Goal: Task Accomplishment & Management: Use online tool/utility

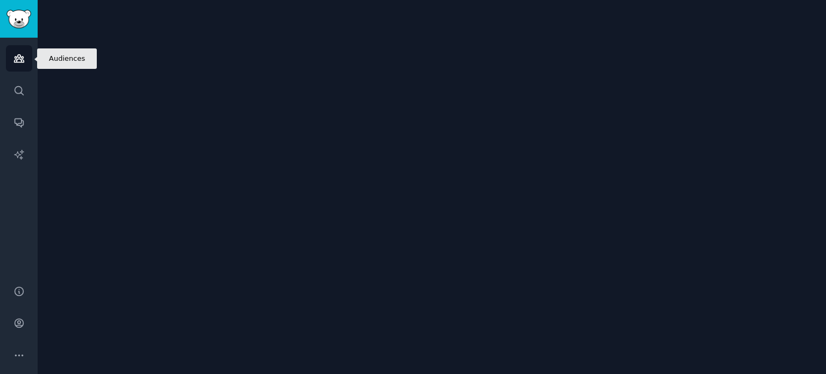
click at [12, 60] on link "Audiences" at bounding box center [19, 58] width 26 height 26
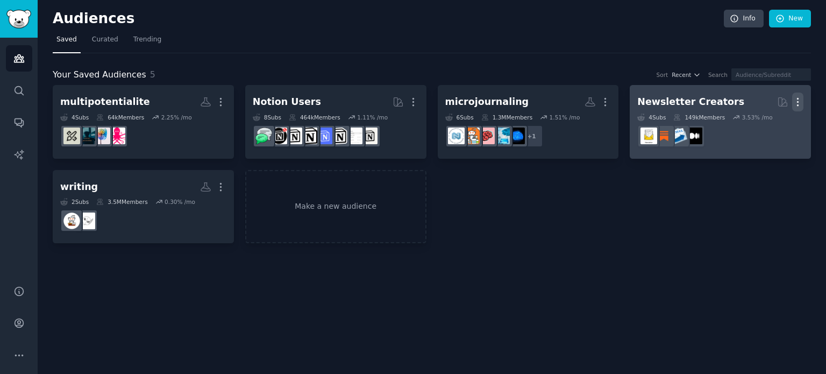
click at [797, 103] on icon "button" at bounding box center [797, 101] width 11 height 11
click at [760, 123] on p "Delete" at bounding box center [768, 124] width 25 height 11
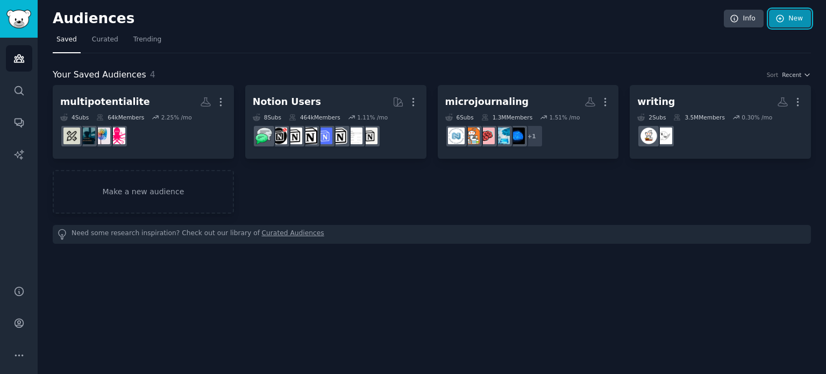
click at [789, 16] on link "New" at bounding box center [790, 19] width 42 height 18
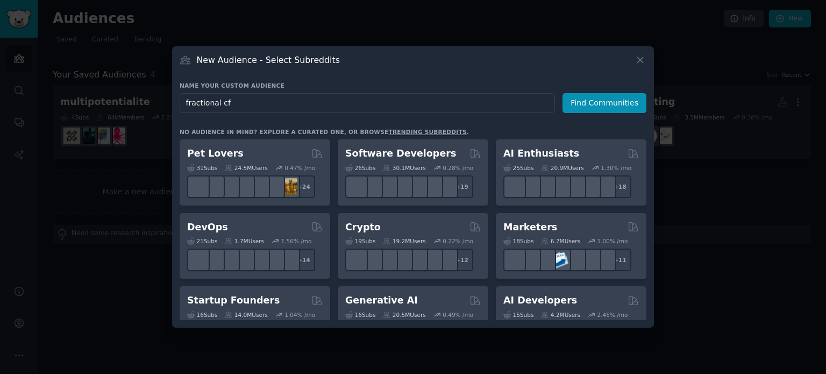
type input "fractional cfo"
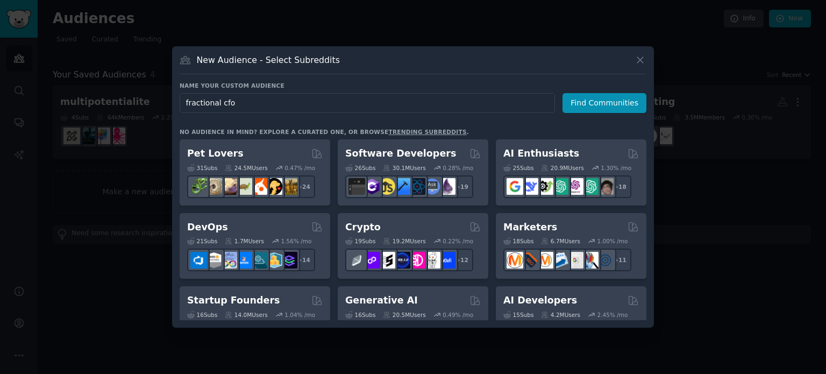
click button "Find Communities" at bounding box center [604, 103] width 84 height 20
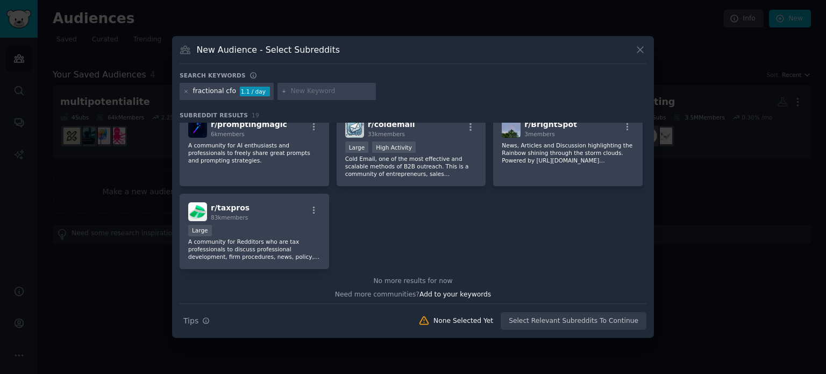
scroll to position [374, 0]
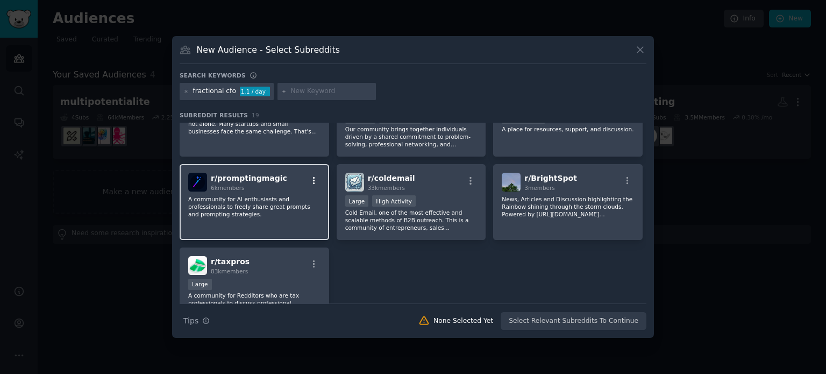
click at [313, 178] on icon "button" at bounding box center [314, 181] width 2 height 8
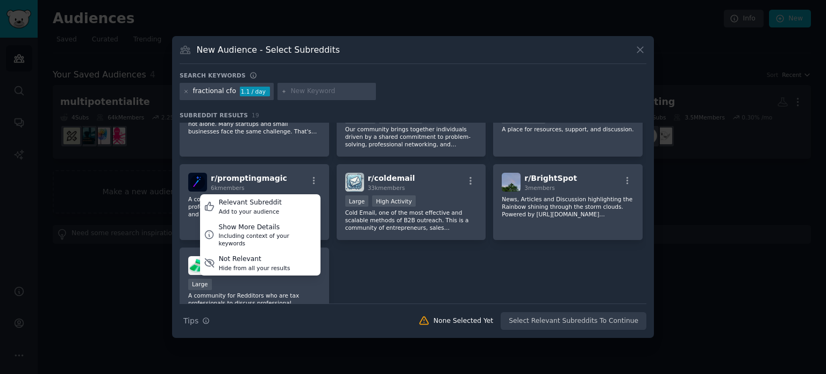
click at [384, 277] on div "r/ Accounting 1.2M members Massive Super Active Primarily for accountants and a…" at bounding box center [413, 36] width 467 height 574
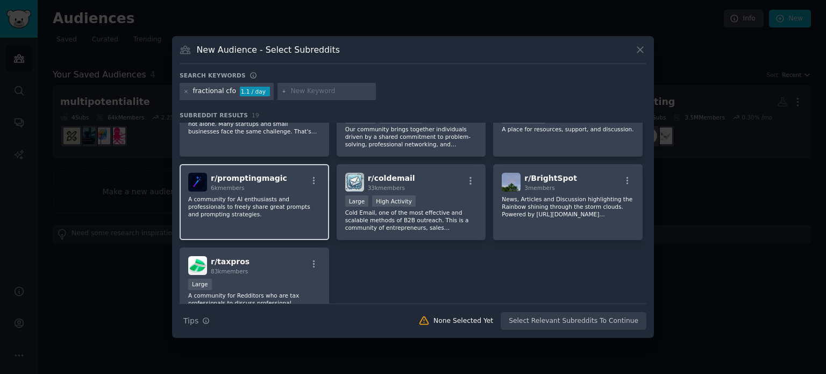
drag, startPoint x: 238, startPoint y: 189, endPoint x: 219, endPoint y: 213, distance: 31.1
click at [219, 213] on p "A community for AI enthusiasts and professionals to freely share great prompts …" at bounding box center [254, 206] width 132 height 23
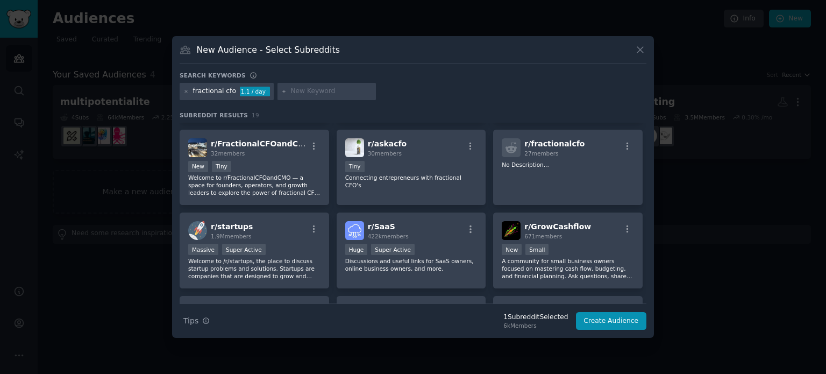
scroll to position [159, 0]
click at [636, 51] on icon at bounding box center [639, 49] width 11 height 11
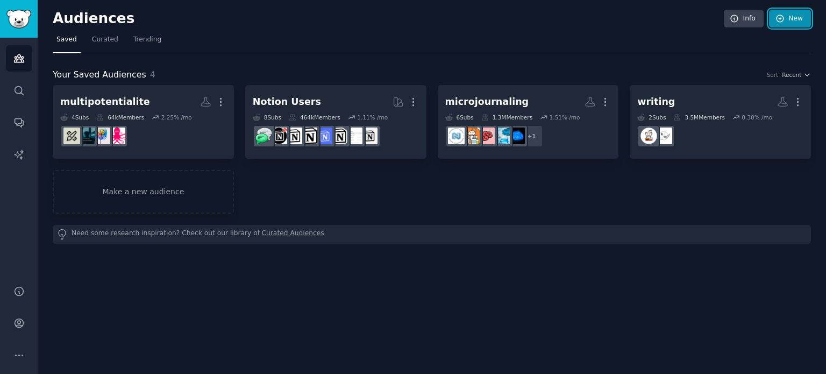
click at [787, 20] on link "New" at bounding box center [790, 19] width 42 height 18
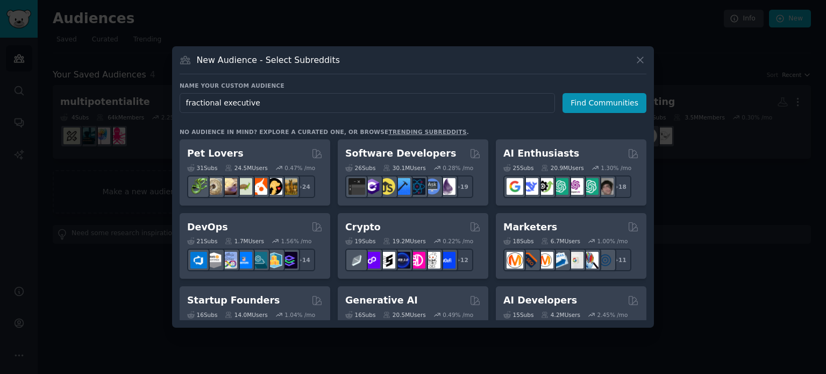
type input "fractional executives"
click button "Find Communities" at bounding box center [604, 103] width 84 height 20
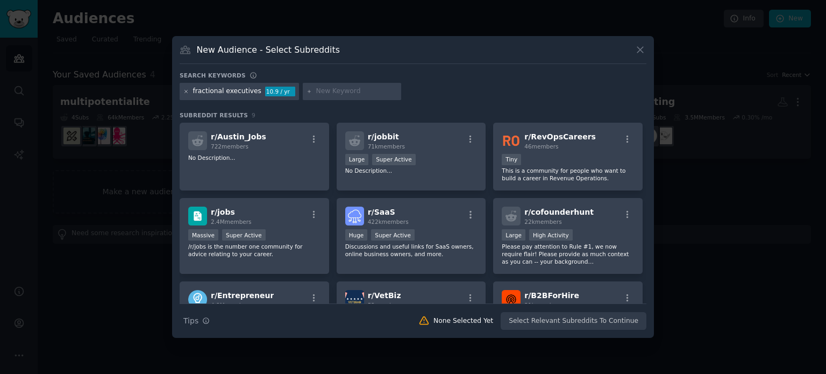
click at [185, 91] on icon at bounding box center [186, 92] width 6 height 6
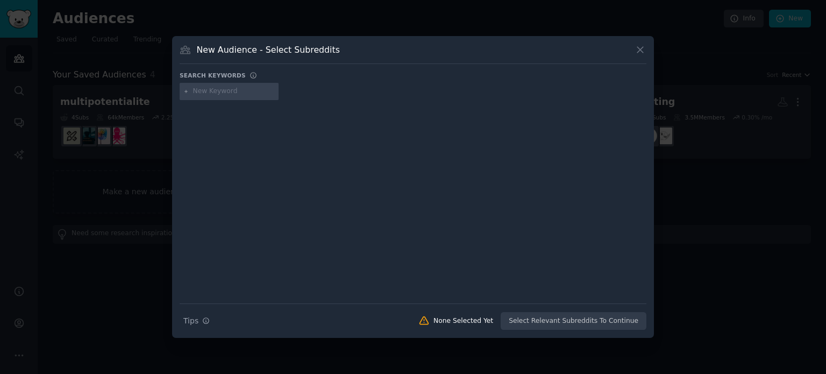
click at [221, 90] on input "text" at bounding box center [234, 92] width 82 height 10
type input "fractional ceo cfo coo cmo"
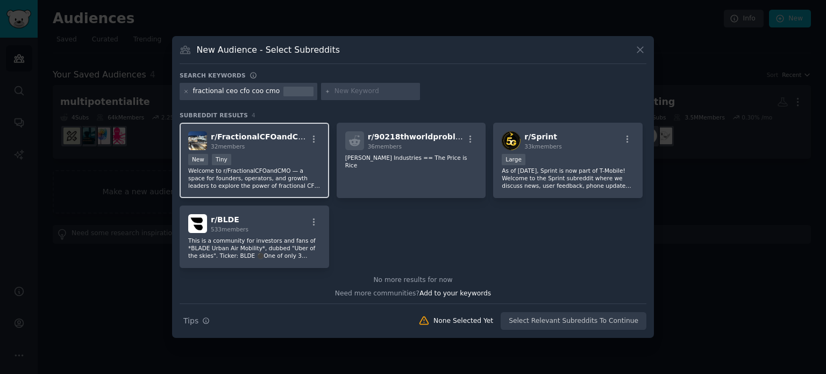
click at [254, 137] on span "r/ FractionalCFOandCMO" at bounding box center [261, 136] width 101 height 9
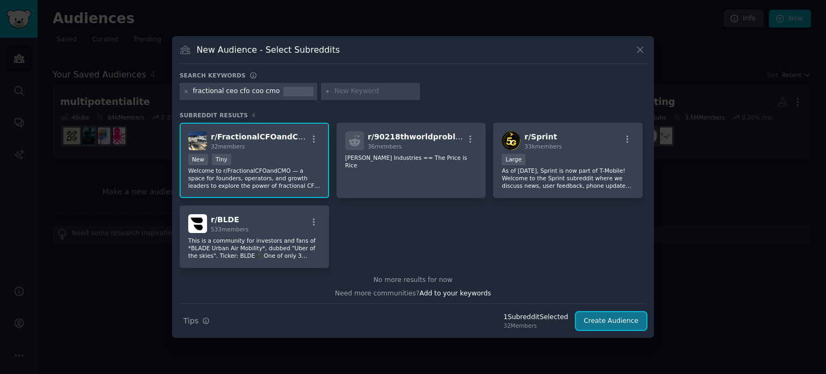
click at [609, 317] on button "Create Audience" at bounding box center [611, 321] width 71 height 18
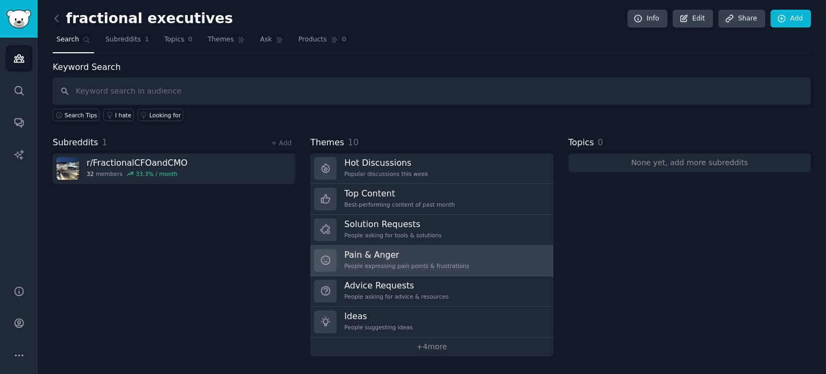
click at [391, 262] on div "People expressing pain points & frustrations" at bounding box center [406, 266] width 125 height 8
